Goal: Task Accomplishment & Management: Use online tool/utility

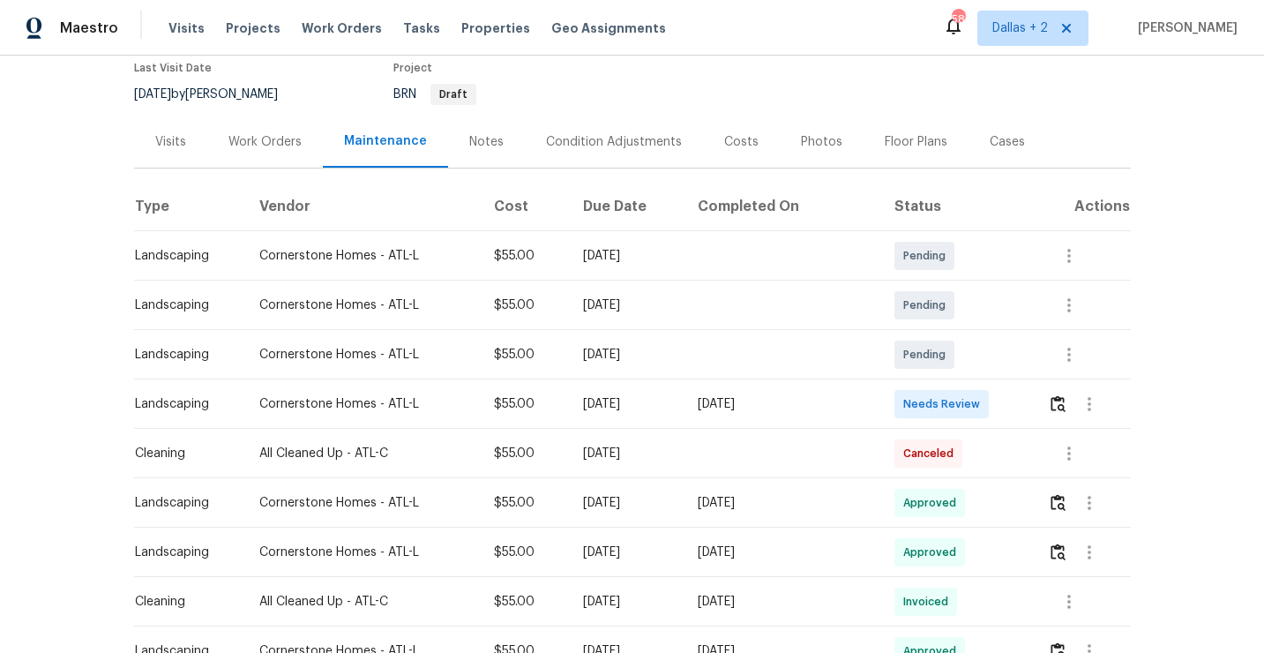
scroll to position [211, 0]
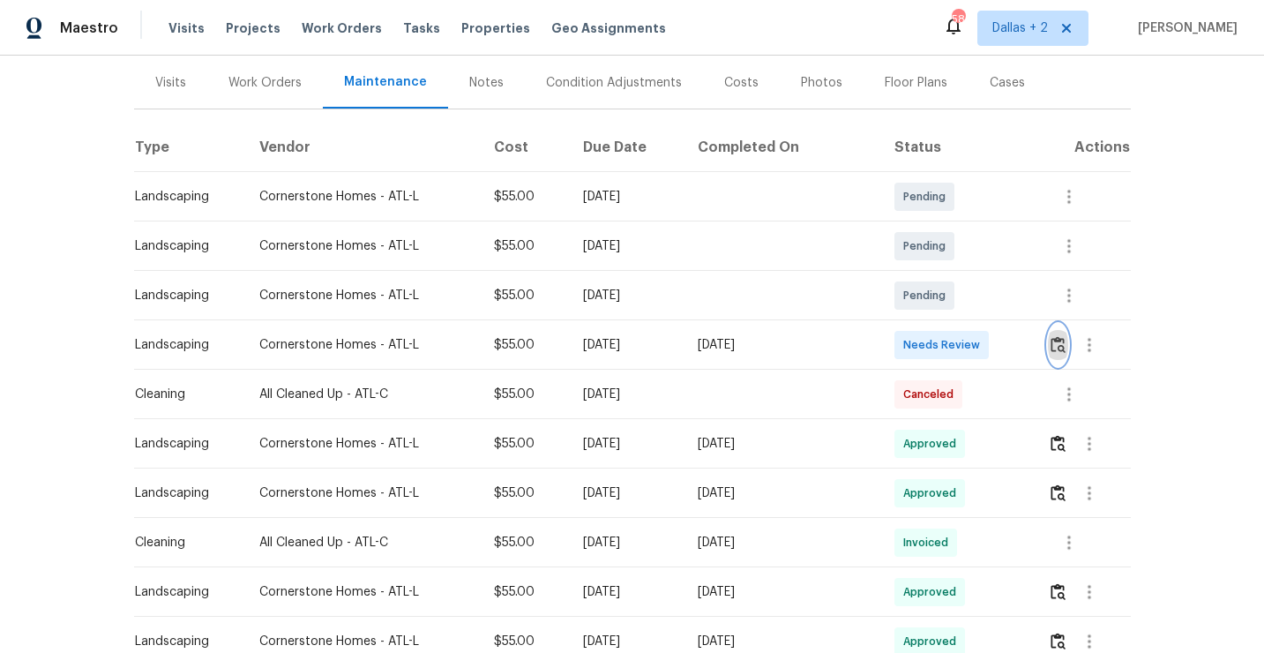
click at [1052, 349] on img "button" at bounding box center [1057, 344] width 15 height 17
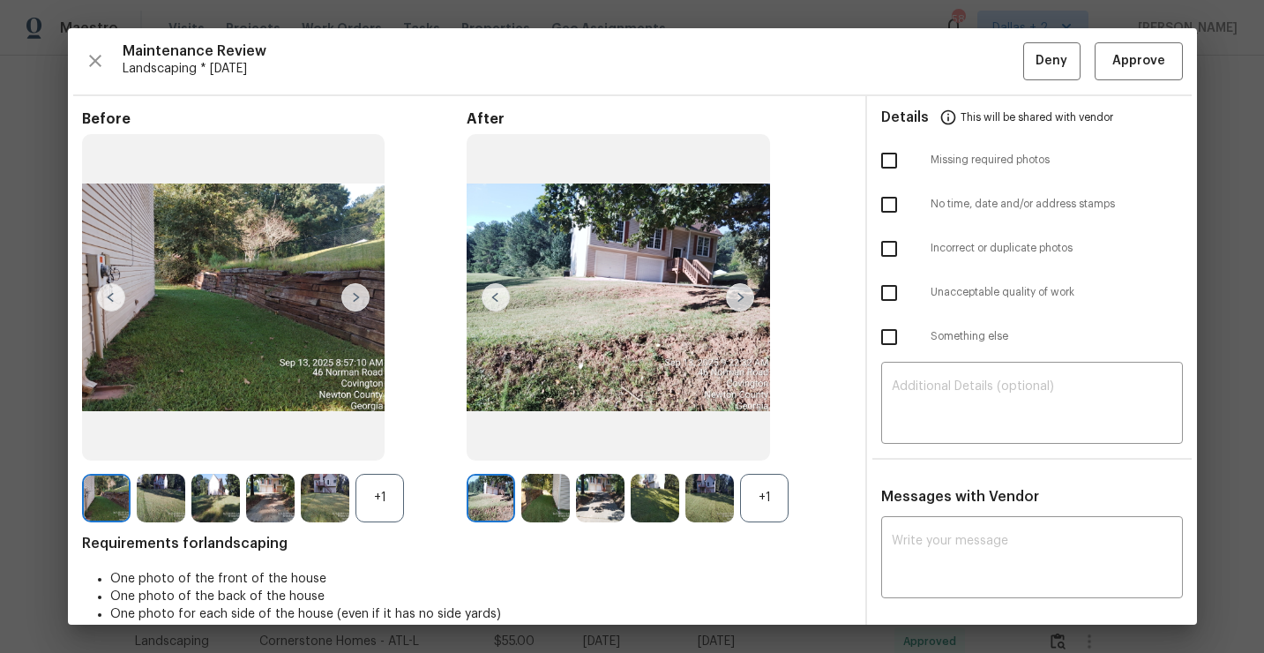
click at [750, 474] on div "+1" at bounding box center [764, 498] width 49 height 49
click at [391, 501] on div "+1" at bounding box center [379, 498] width 49 height 49
click at [735, 299] on img at bounding box center [740, 297] width 28 height 28
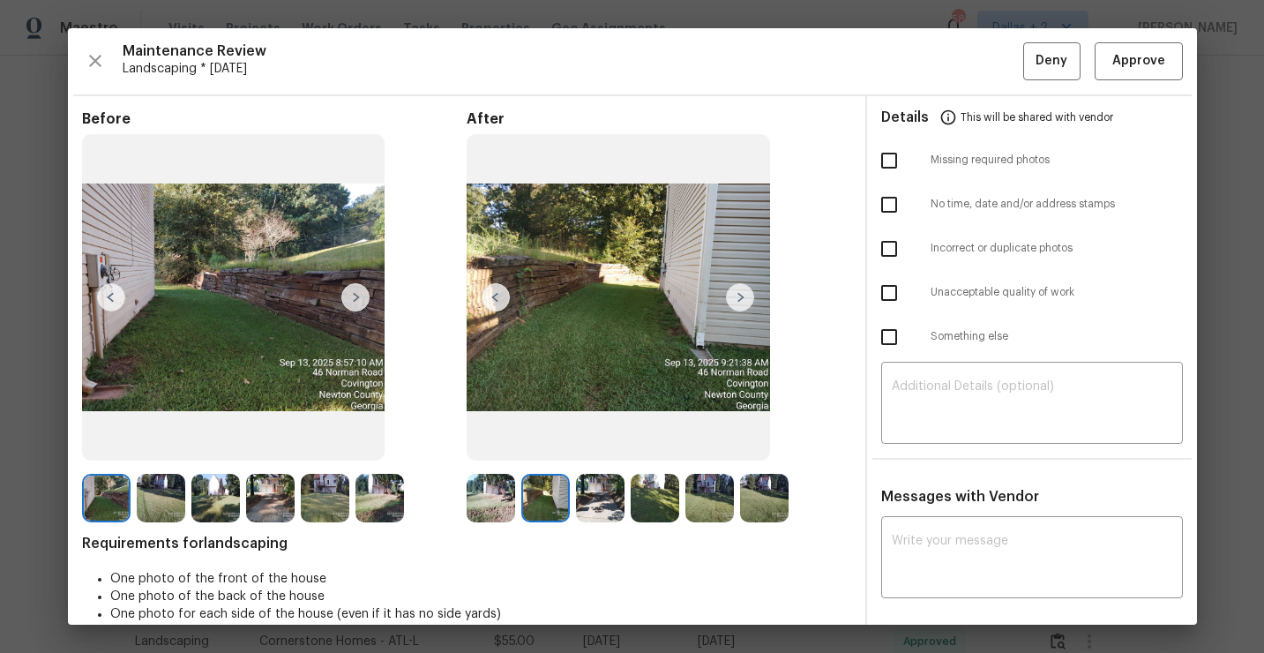
click at [155, 485] on img at bounding box center [161, 498] width 49 height 49
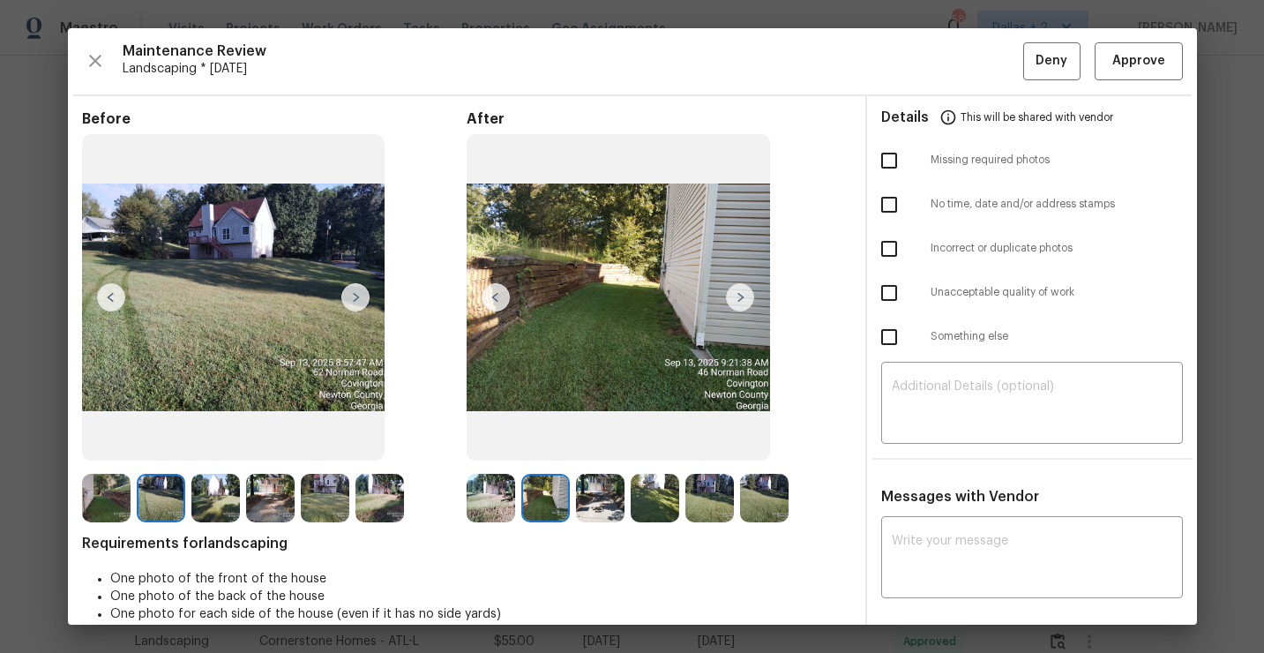
click at [211, 509] on img at bounding box center [215, 498] width 49 height 49
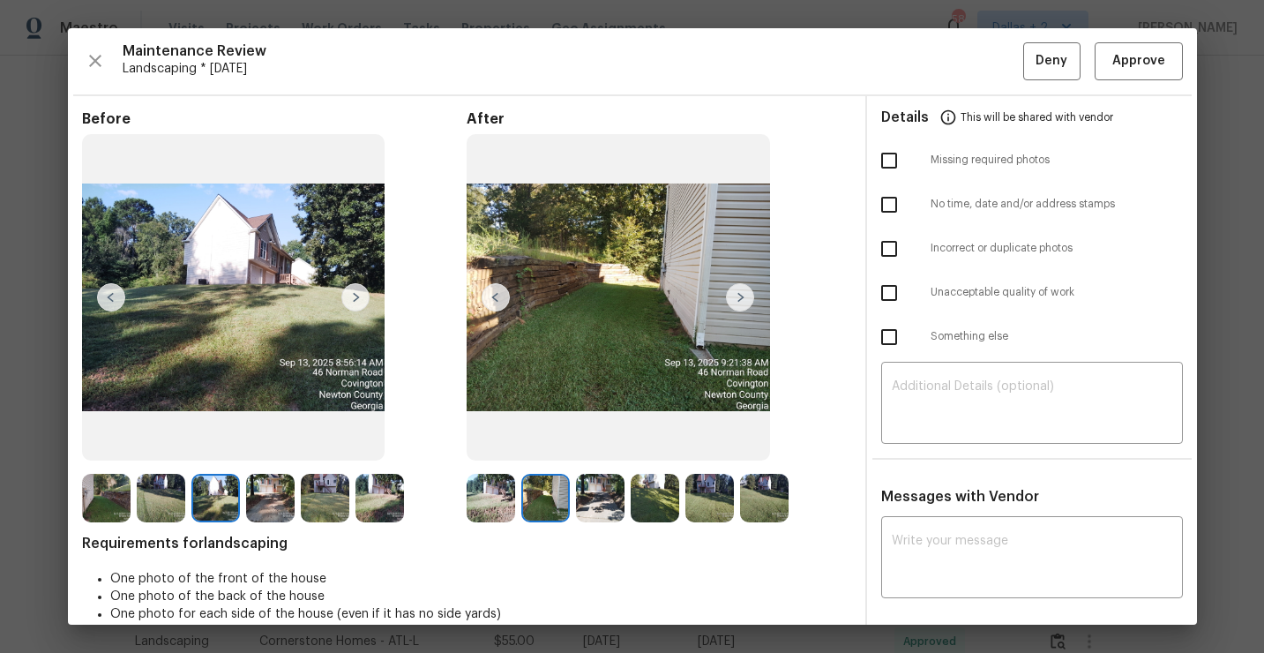
click at [264, 496] on img at bounding box center [270, 498] width 49 height 49
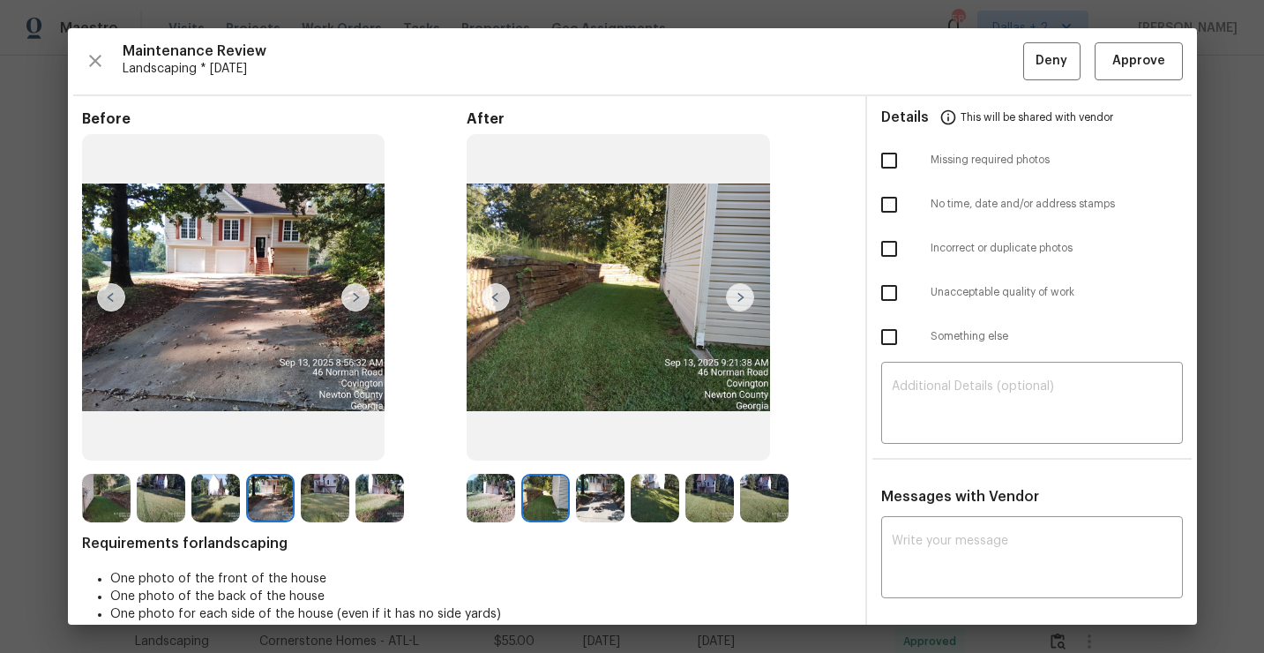
click at [380, 496] on img at bounding box center [379, 498] width 49 height 49
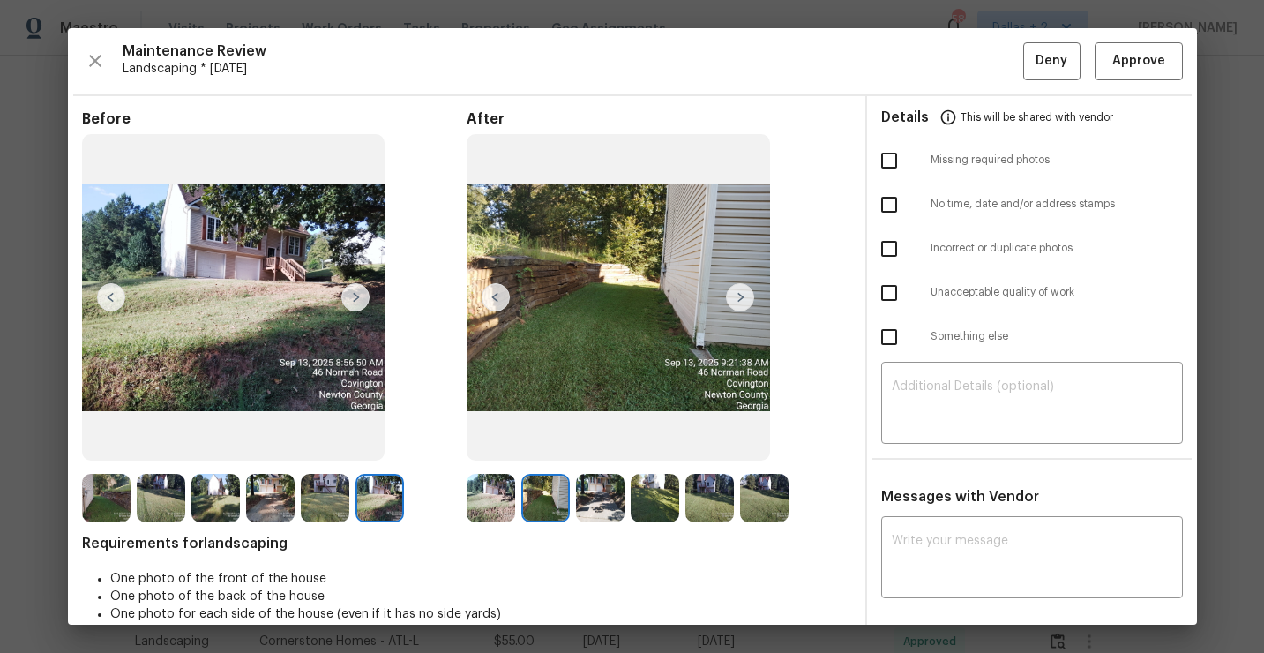
click at [323, 495] on img at bounding box center [325, 498] width 49 height 49
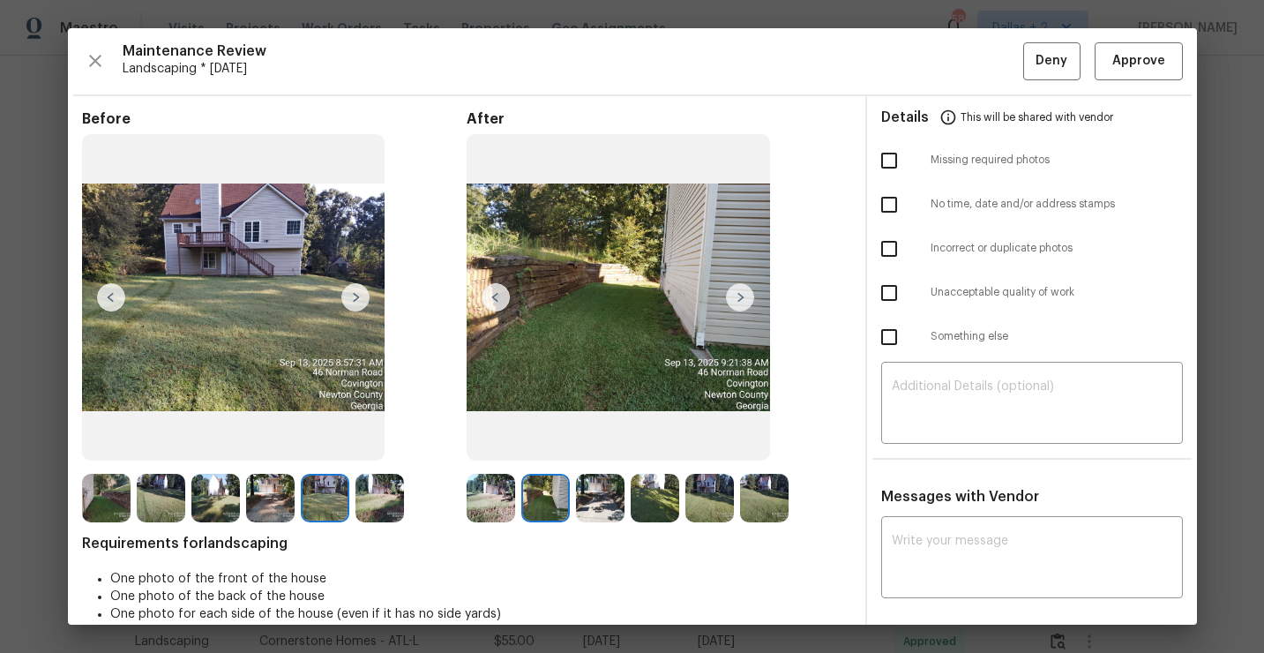
click at [380, 518] on img at bounding box center [379, 498] width 49 height 49
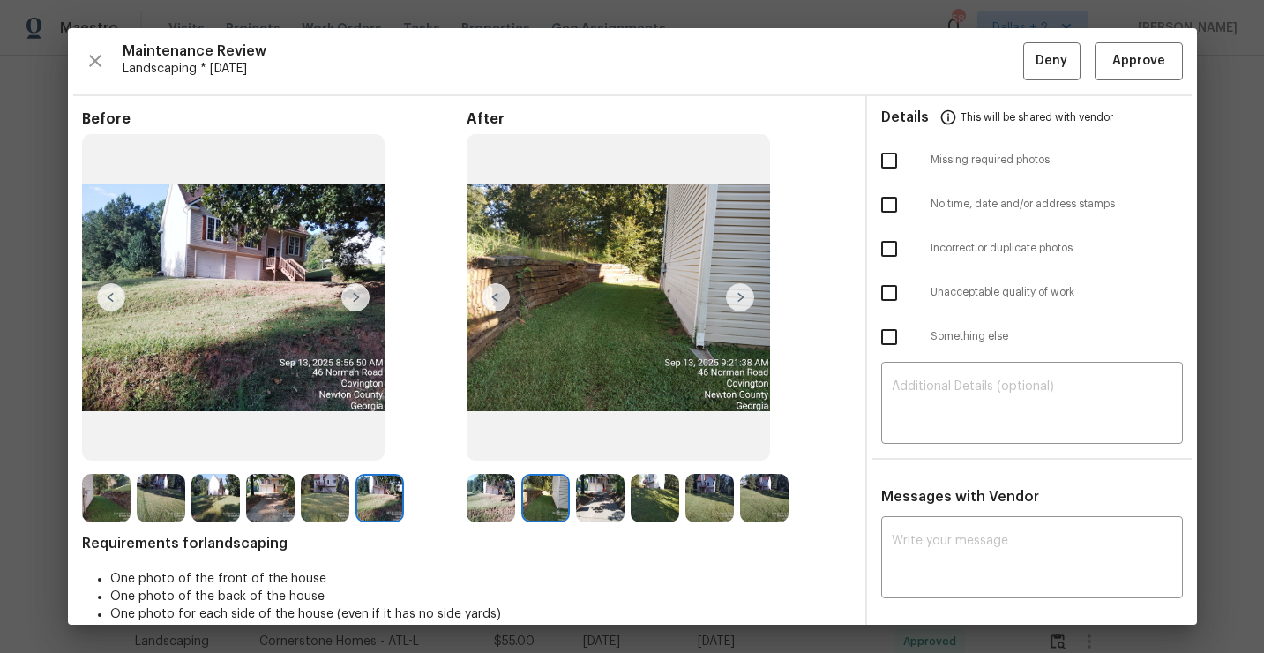
click at [479, 500] on img at bounding box center [491, 498] width 49 height 49
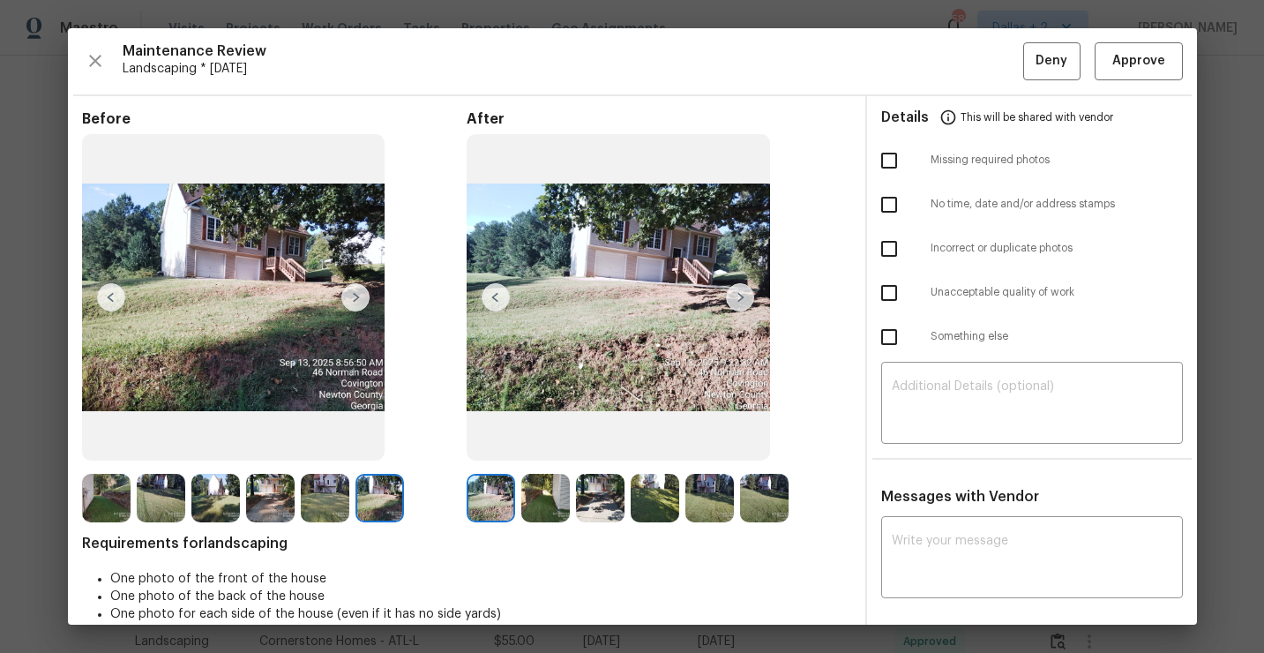
click at [526, 488] on img at bounding box center [545, 498] width 49 height 49
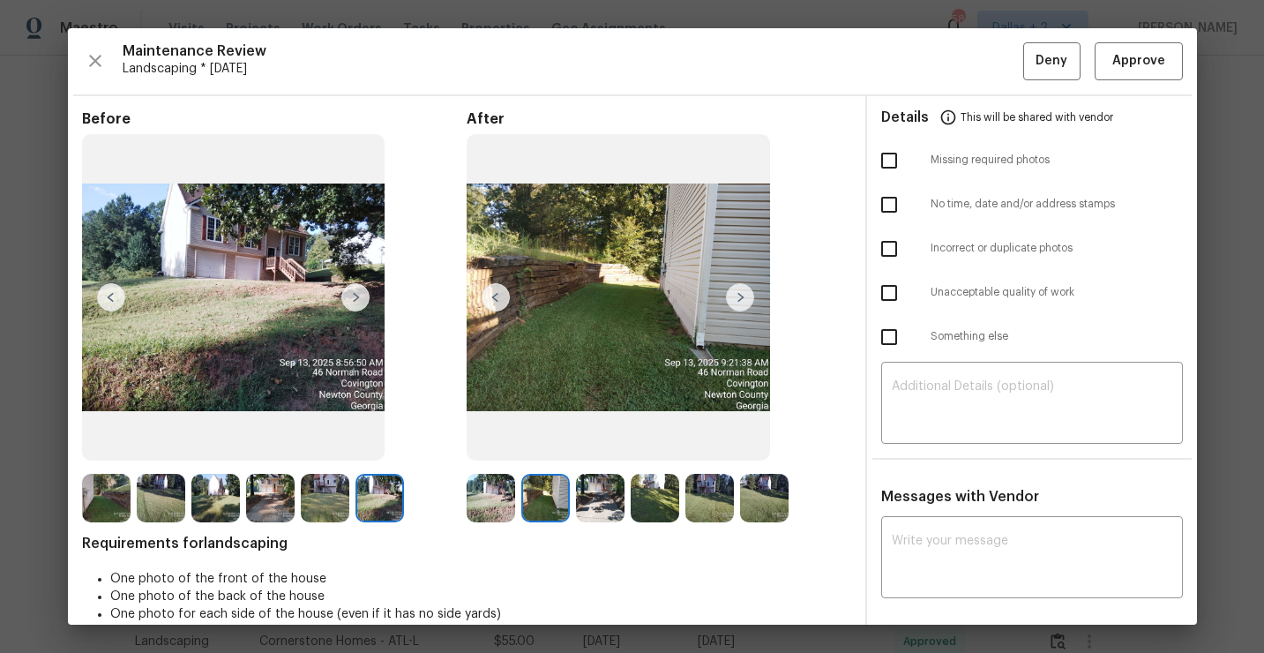
click at [587, 490] on img at bounding box center [600, 498] width 49 height 49
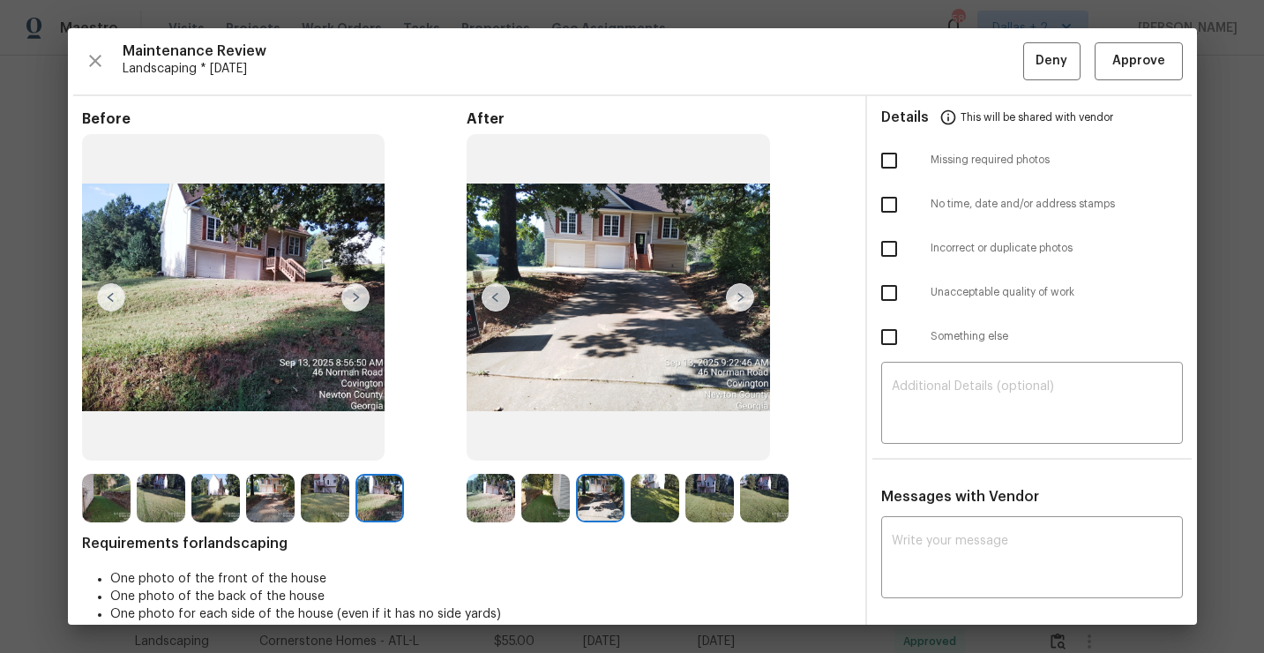
click at [655, 483] on img at bounding box center [655, 498] width 49 height 49
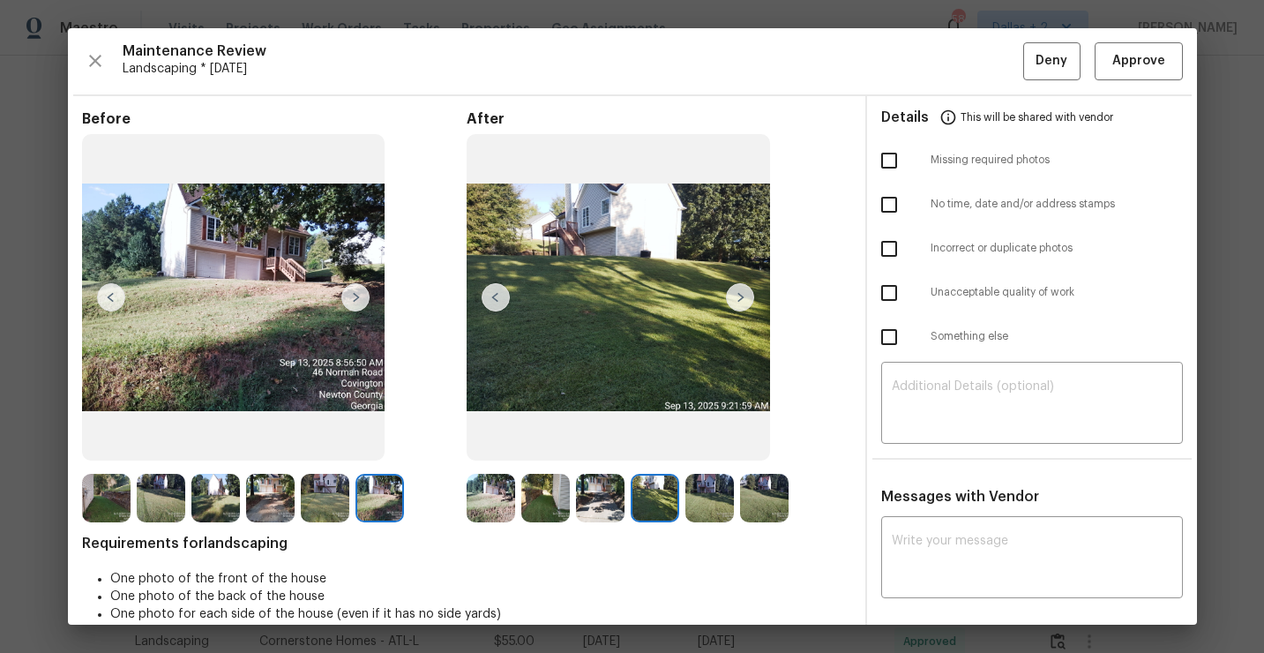
click at [719, 508] on img at bounding box center [709, 498] width 49 height 49
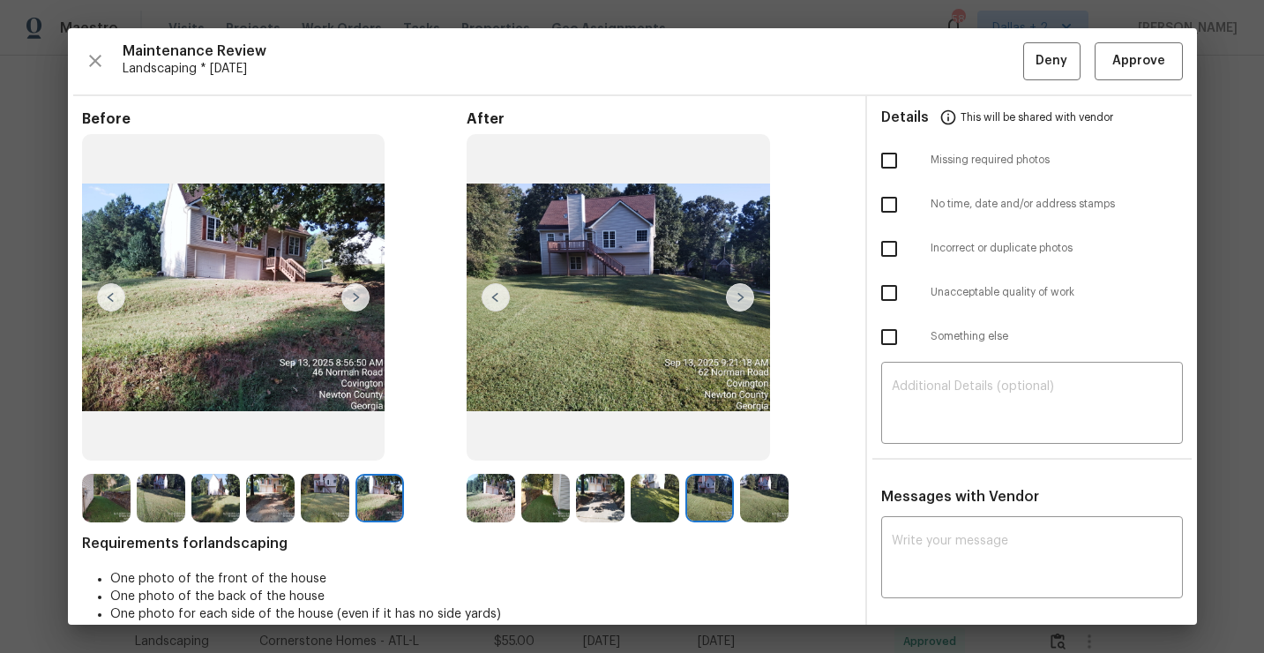
click at [759, 515] on img at bounding box center [764, 498] width 49 height 49
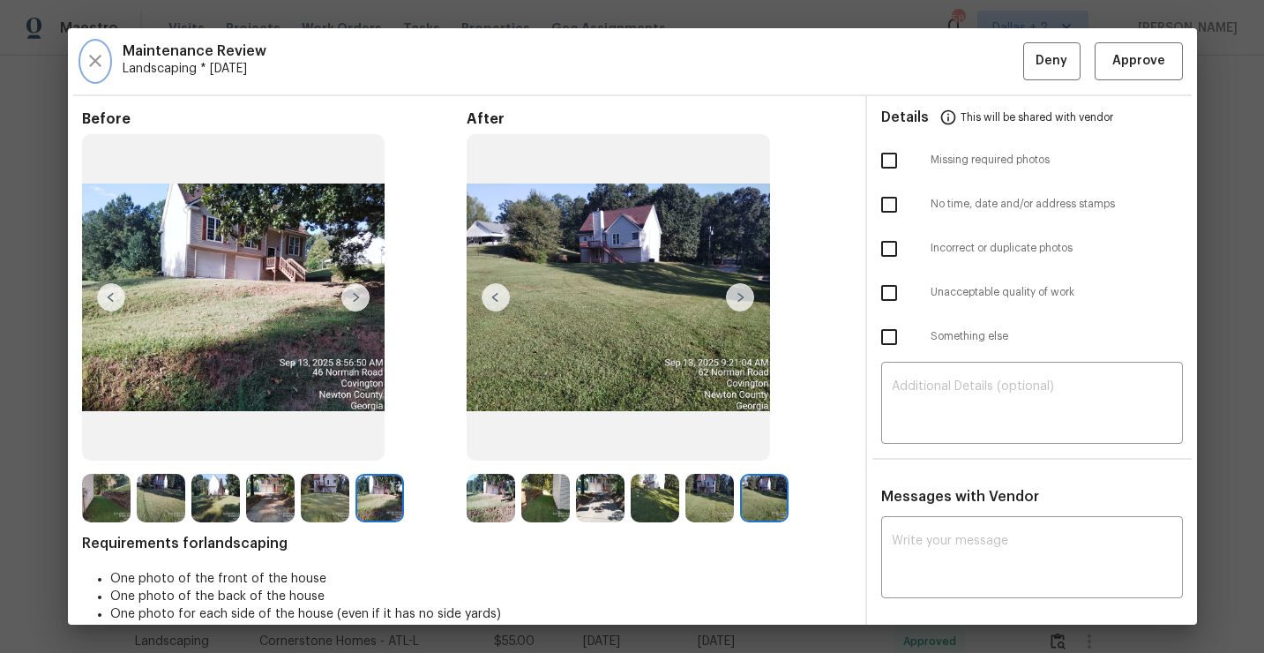
click at [82, 57] on button "button" at bounding box center [95, 61] width 26 height 38
